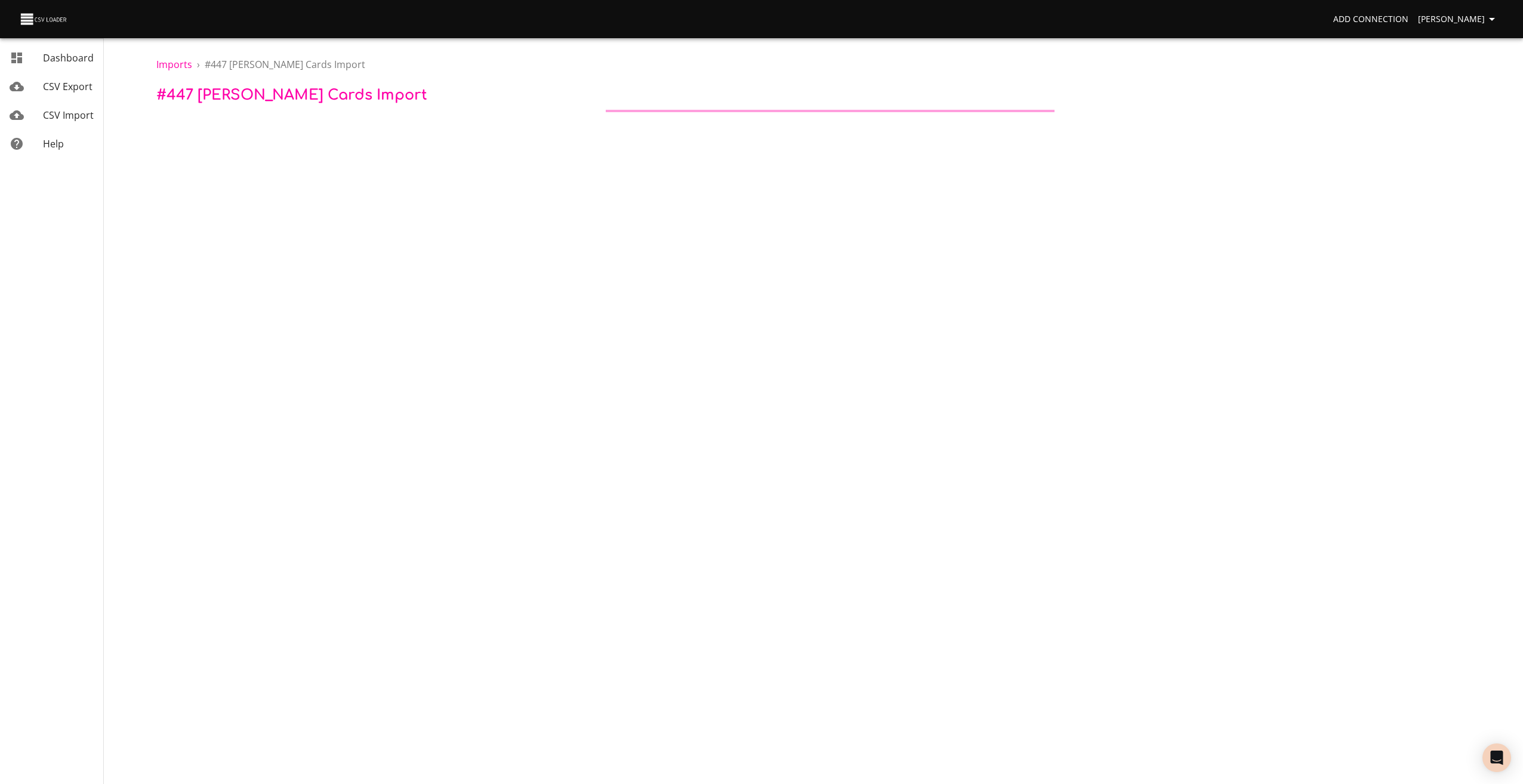
click at [79, 56] on span "Dashboard" at bounding box center [68, 57] width 51 height 13
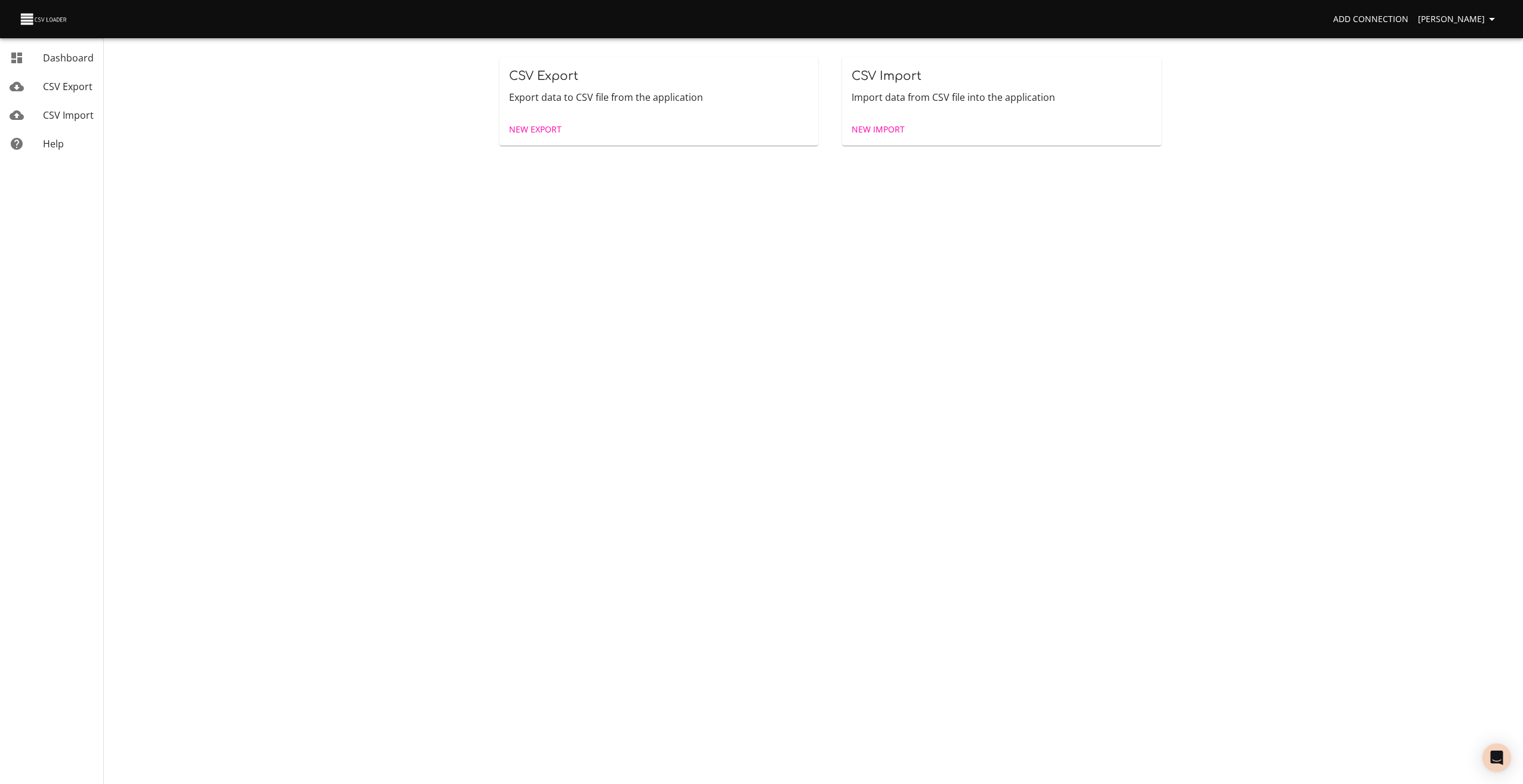
click at [860, 125] on span "New Import" at bounding box center [878, 130] width 53 height 15
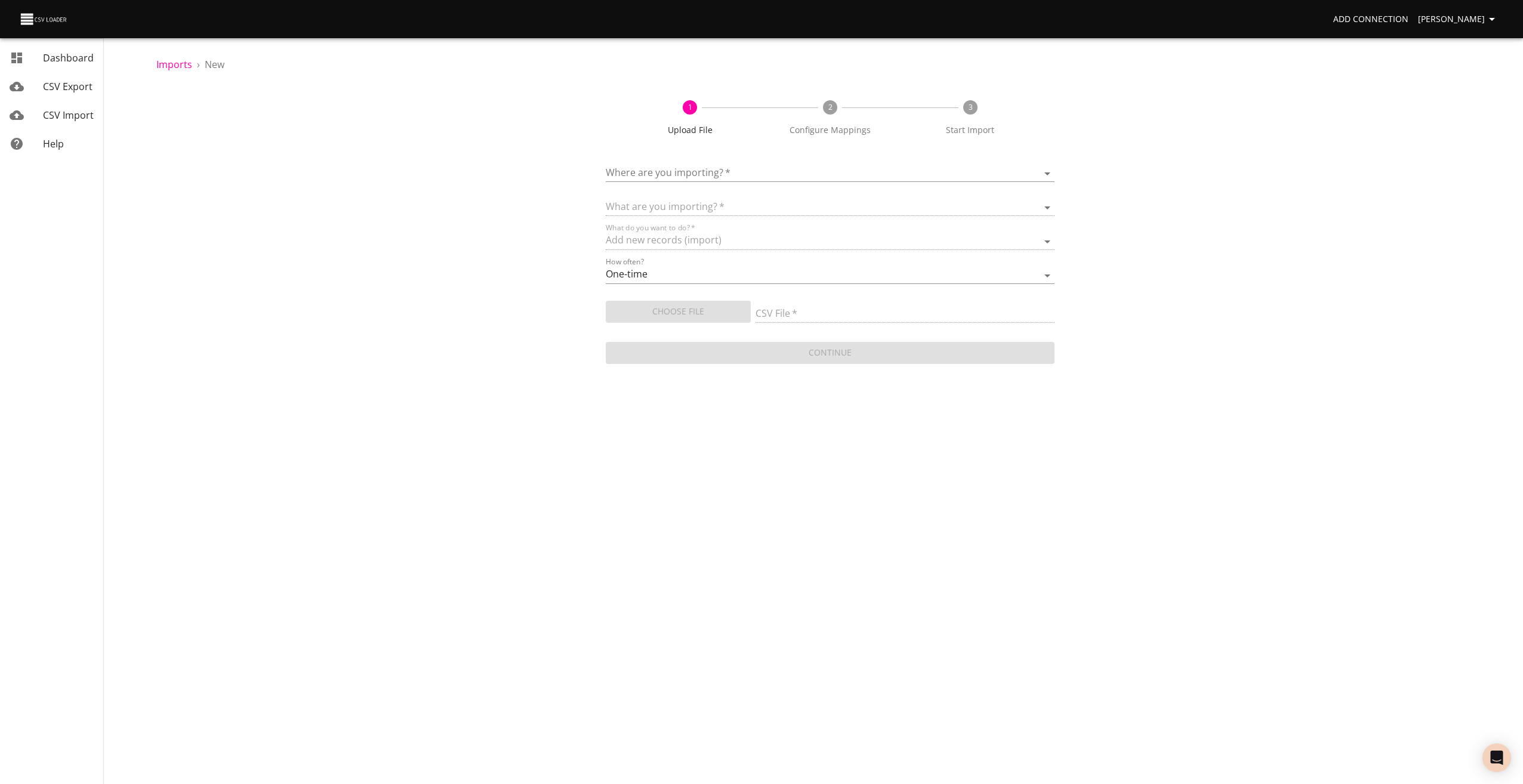
click at [684, 177] on body "Add Connection [PERSON_NAME] Dashboard CSV Export CSV Import Help Imports › New…" at bounding box center [761, 392] width 1523 height 784
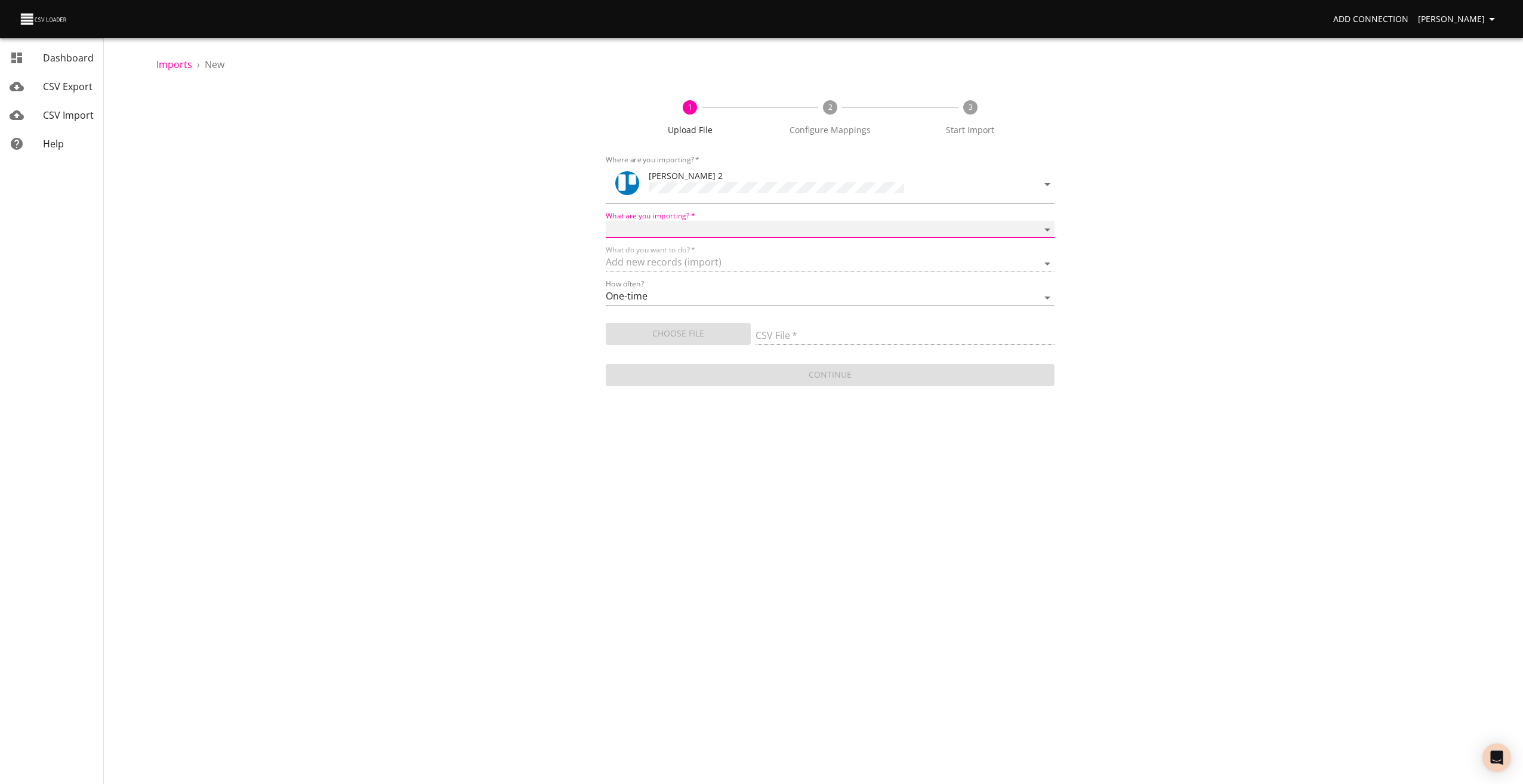
click at [654, 222] on select "Boards Cards Checkitems Checklists" at bounding box center [831, 229] width 450 height 17
select select "cards"
click at [606, 221] on select "Boards Cards Checkitems Checklists" at bounding box center [831, 229] width 450 height 17
click at [631, 335] on span "Choose File" at bounding box center [678, 334] width 126 height 15
type input "[PERSON_NAME] UPLOAD 110525.csv"
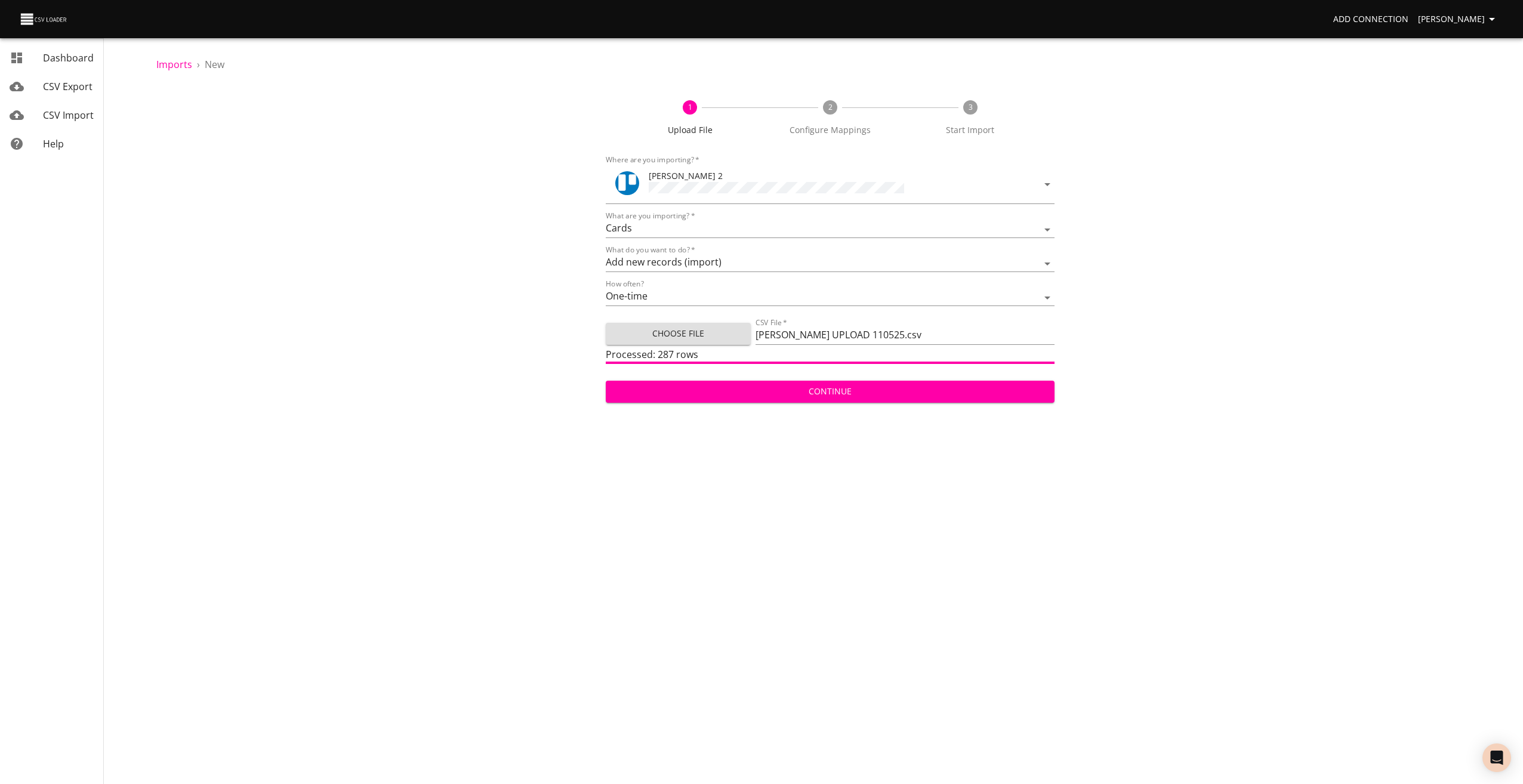
drag, startPoint x: 730, startPoint y: 391, endPoint x: 723, endPoint y: 397, distance: 9.2
click at [730, 391] on span "Continue" at bounding box center [831, 392] width 431 height 15
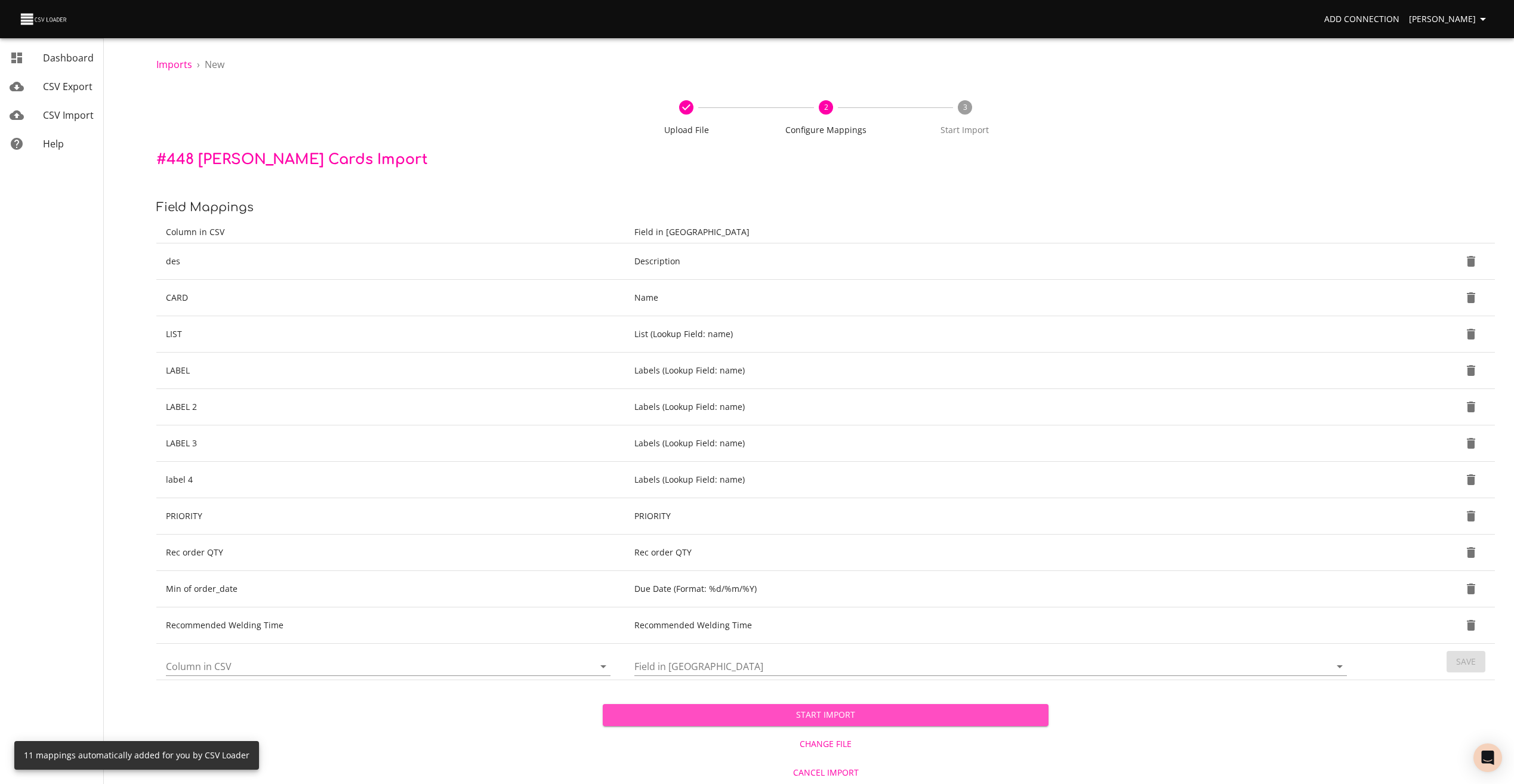
click at [845, 713] on span "Start Import" at bounding box center [826, 715] width 427 height 15
